Goal: Task Accomplishment & Management: Manage account settings

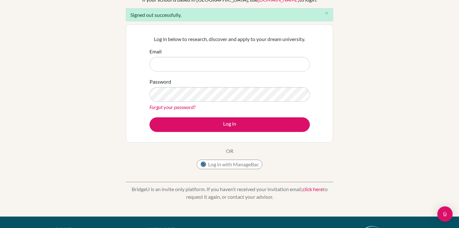
scroll to position [67, 0]
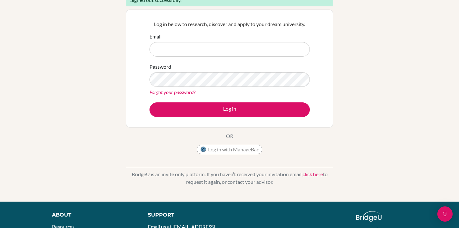
click at [245, 46] on input "Email" at bounding box center [229, 49] width 160 height 15
type input "[PERSON_NAME][EMAIL_ADDRESS][DOMAIN_NAME]"
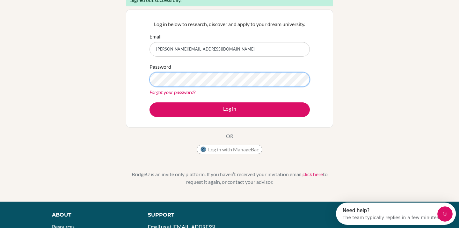
scroll to position [0, 0]
click at [149, 103] on button "Log in" at bounding box center [229, 110] width 160 height 15
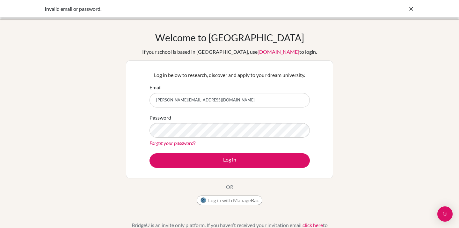
click at [211, 66] on div "Log in below to research, discover and apply to your dream university. Email ke…" at bounding box center [229, 120] width 207 height 118
click at [149, 154] on button "Log in" at bounding box center [229, 161] width 160 height 15
